Goal: Task Accomplishment & Management: Use online tool/utility

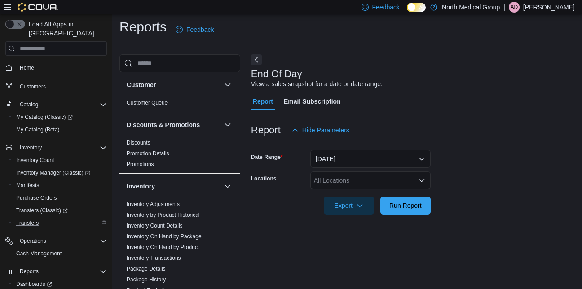
scroll to position [11, 0]
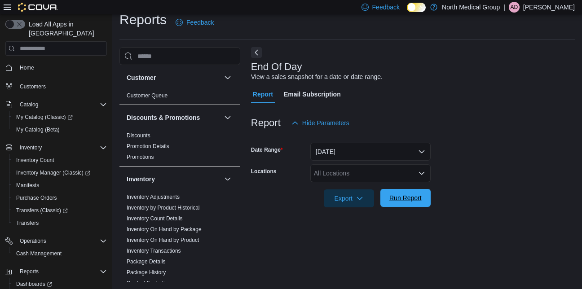
click at [405, 202] on span "Run Report" at bounding box center [405, 198] width 32 height 9
click at [370, 174] on div "All Locations" at bounding box center [370, 173] width 120 height 18
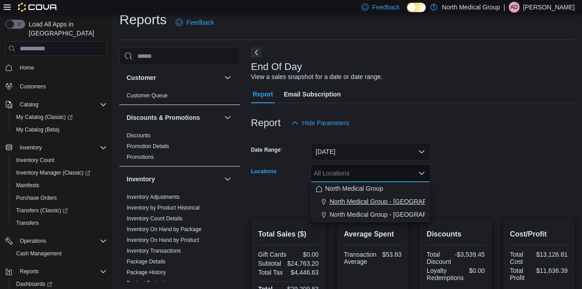
click at [376, 202] on span "North Medical Group - [GEOGRAPHIC_DATA]" at bounding box center [394, 201] width 129 height 9
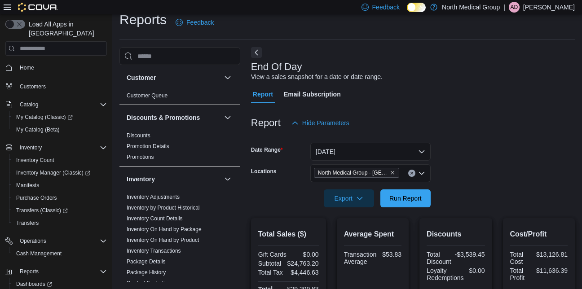
click at [457, 190] on form "Date Range Today Locations North Medical Group - Hillsboro Export Run Report" at bounding box center [413, 169] width 324 height 75
click at [416, 199] on span "Run Report" at bounding box center [405, 198] width 32 height 9
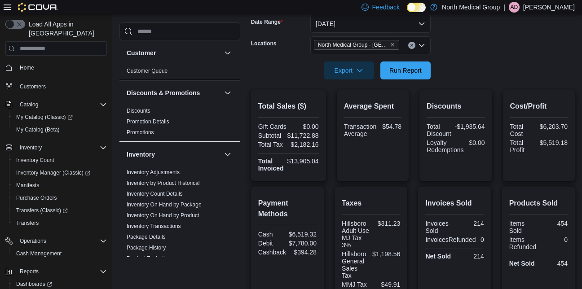
scroll to position [67, 0]
